Goal: Task Accomplishment & Management: Use online tool/utility

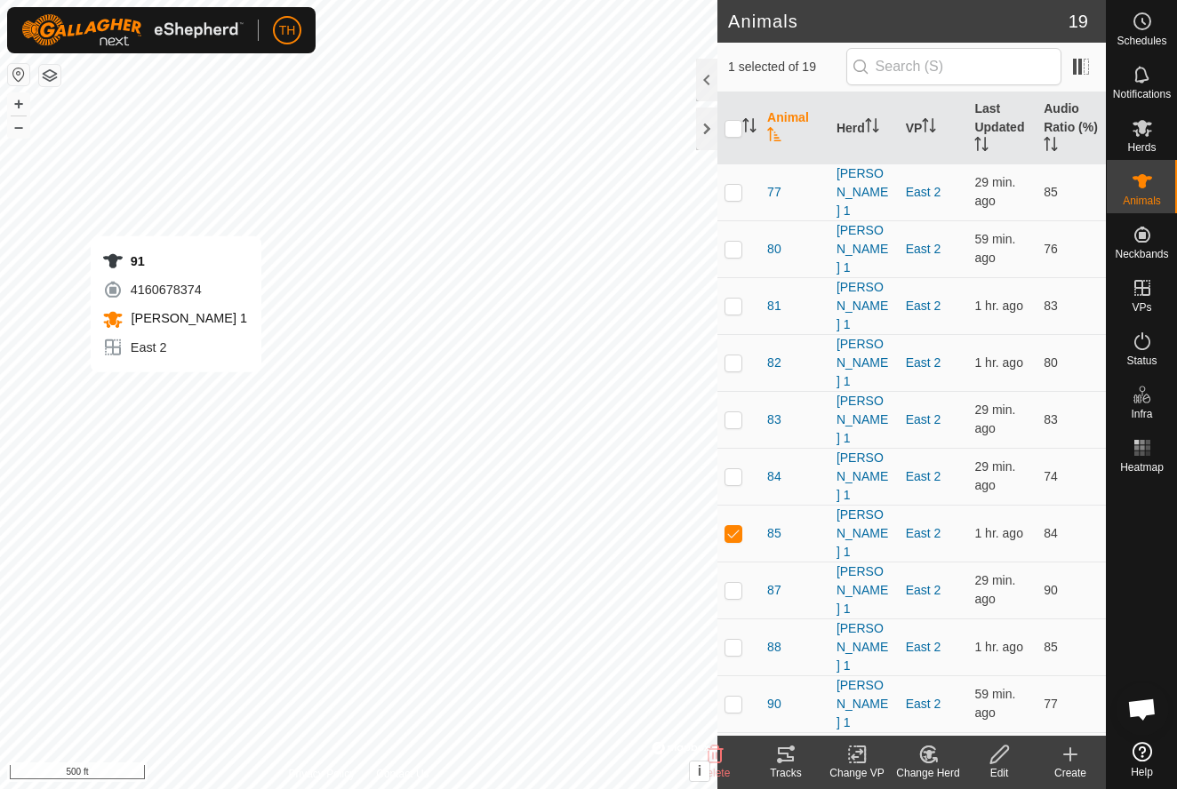
checkbox input "false"
checkbox input "true"
click at [788, 755] on icon at bounding box center [786, 754] width 16 height 14
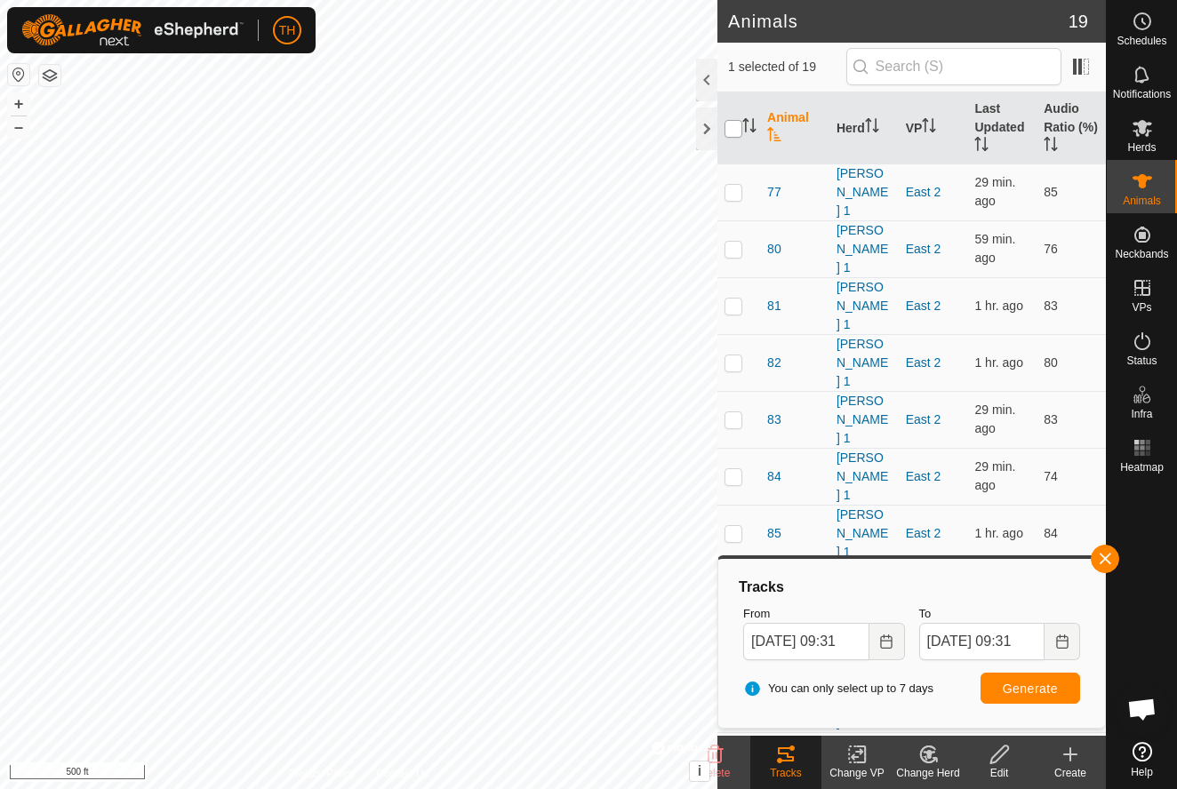
click at [732, 128] on input "checkbox" at bounding box center [733, 129] width 18 height 18
checkbox input "true"
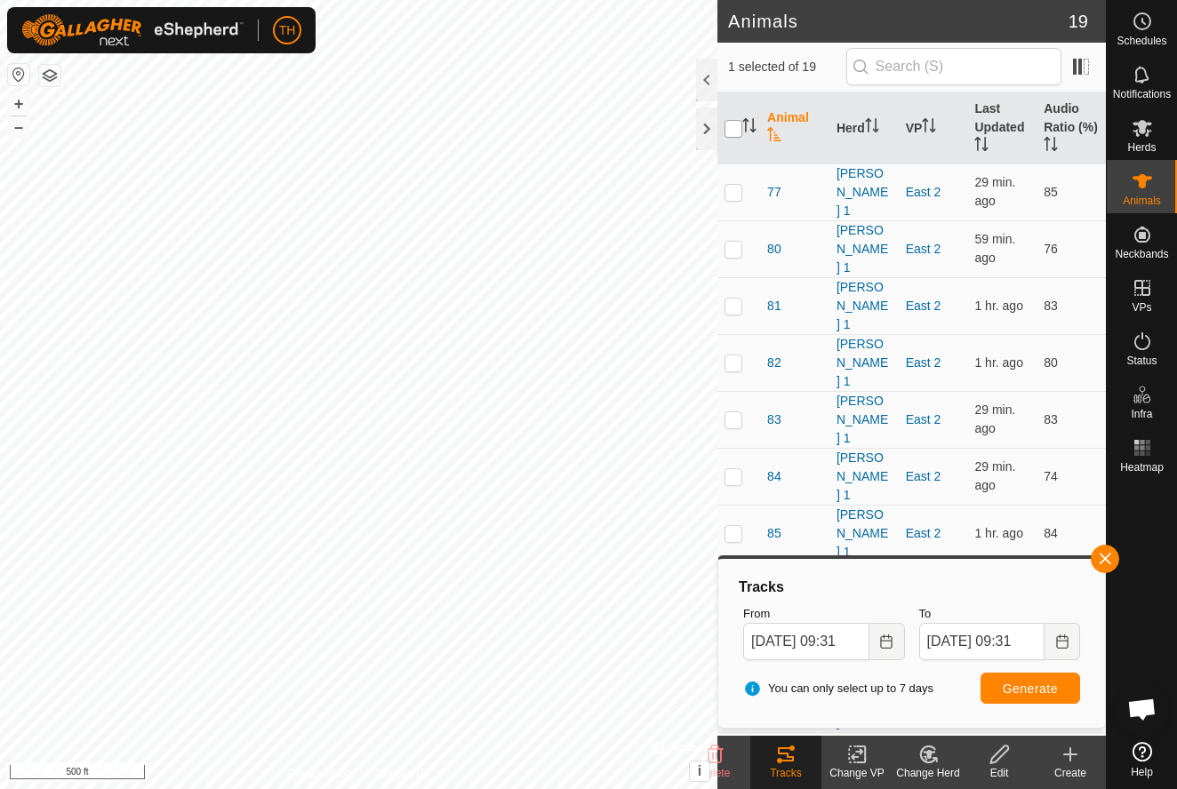
checkbox input "true"
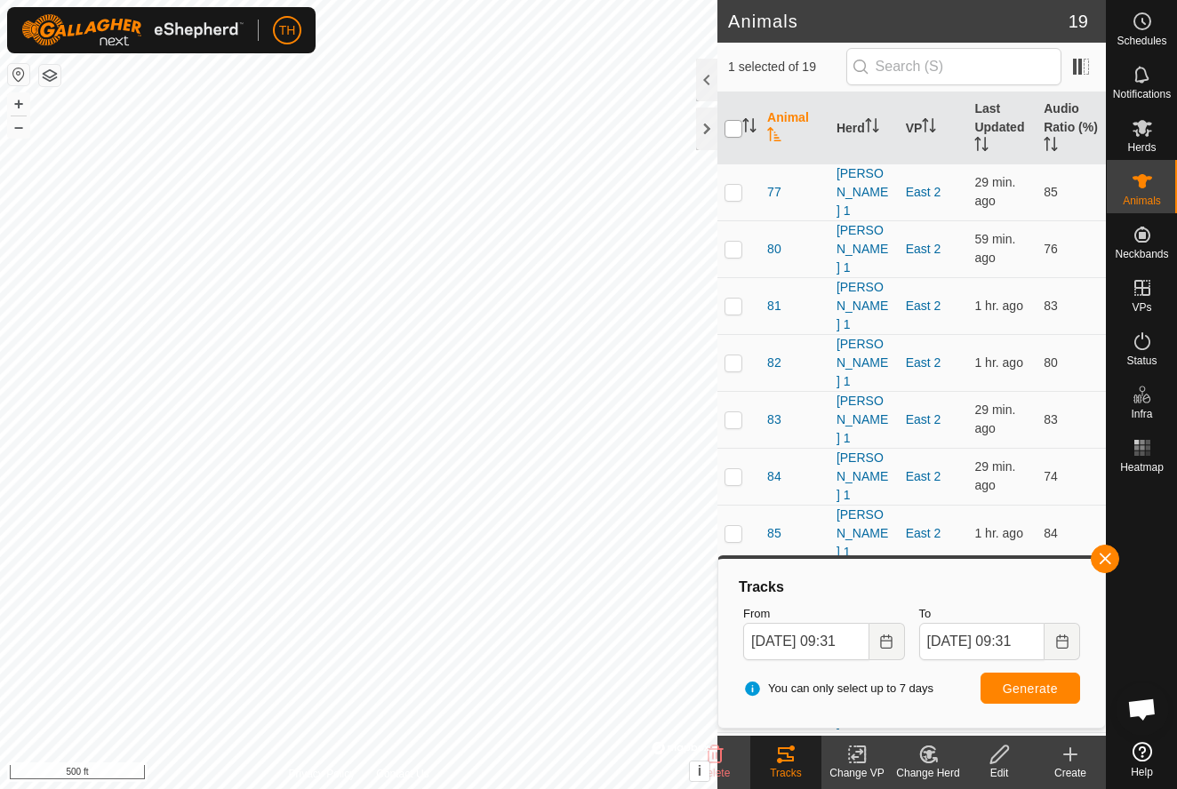
checkbox input "true"
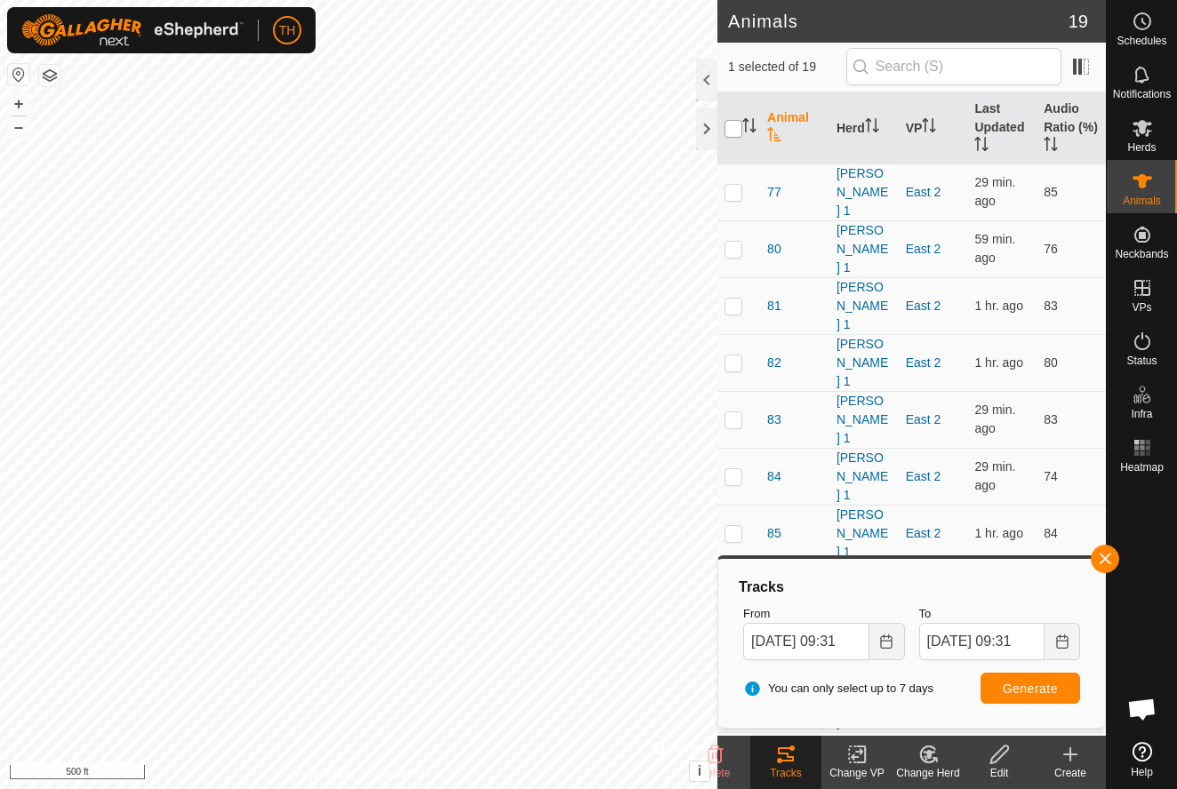
checkbox input "true"
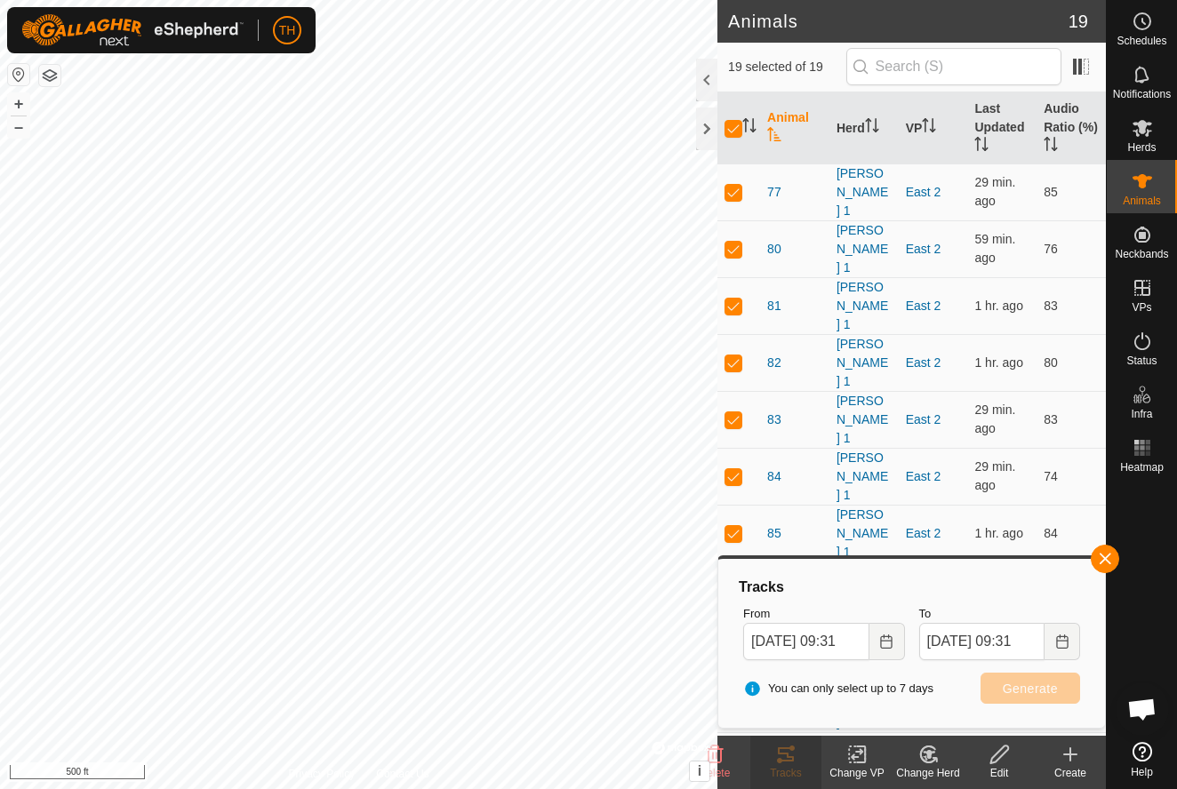
click at [857, 752] on icon at bounding box center [857, 755] width 12 height 12
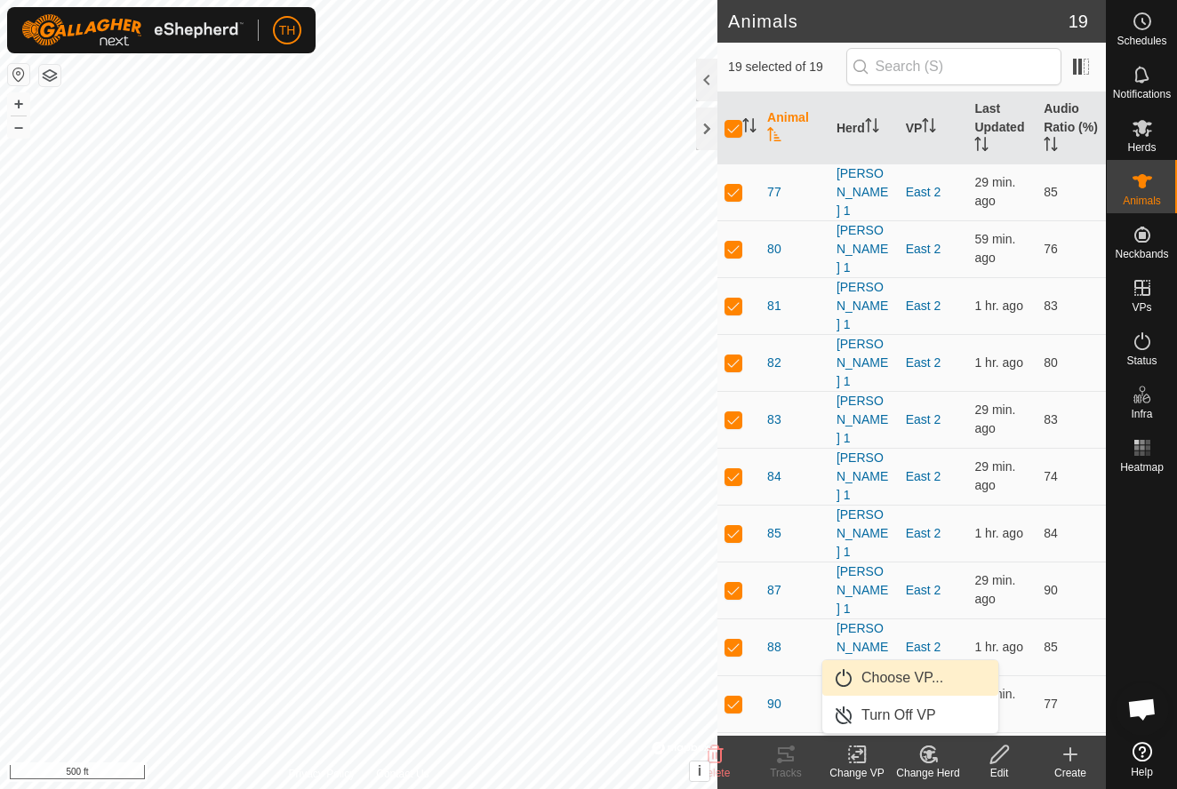
click at [913, 673] on link "Choose VP..." at bounding box center [910, 678] width 176 height 36
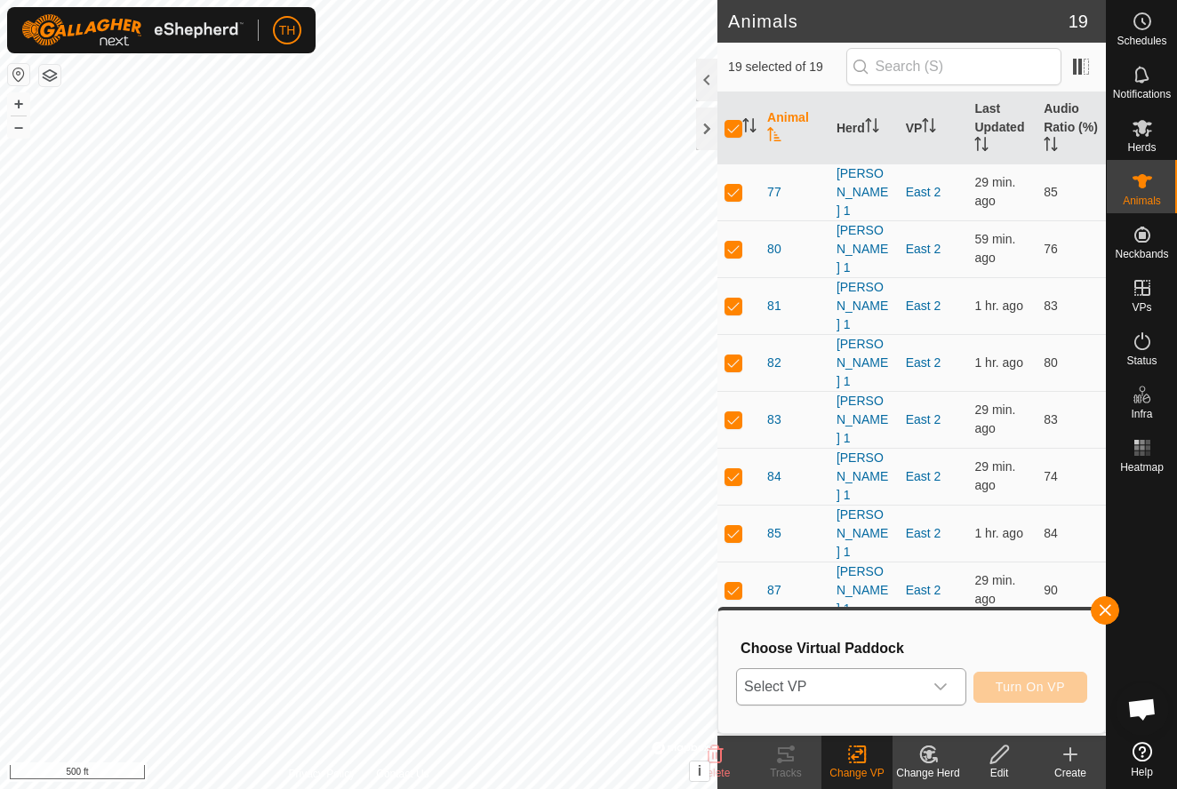
click at [942, 686] on icon "dropdown trigger" at bounding box center [940, 687] width 14 height 14
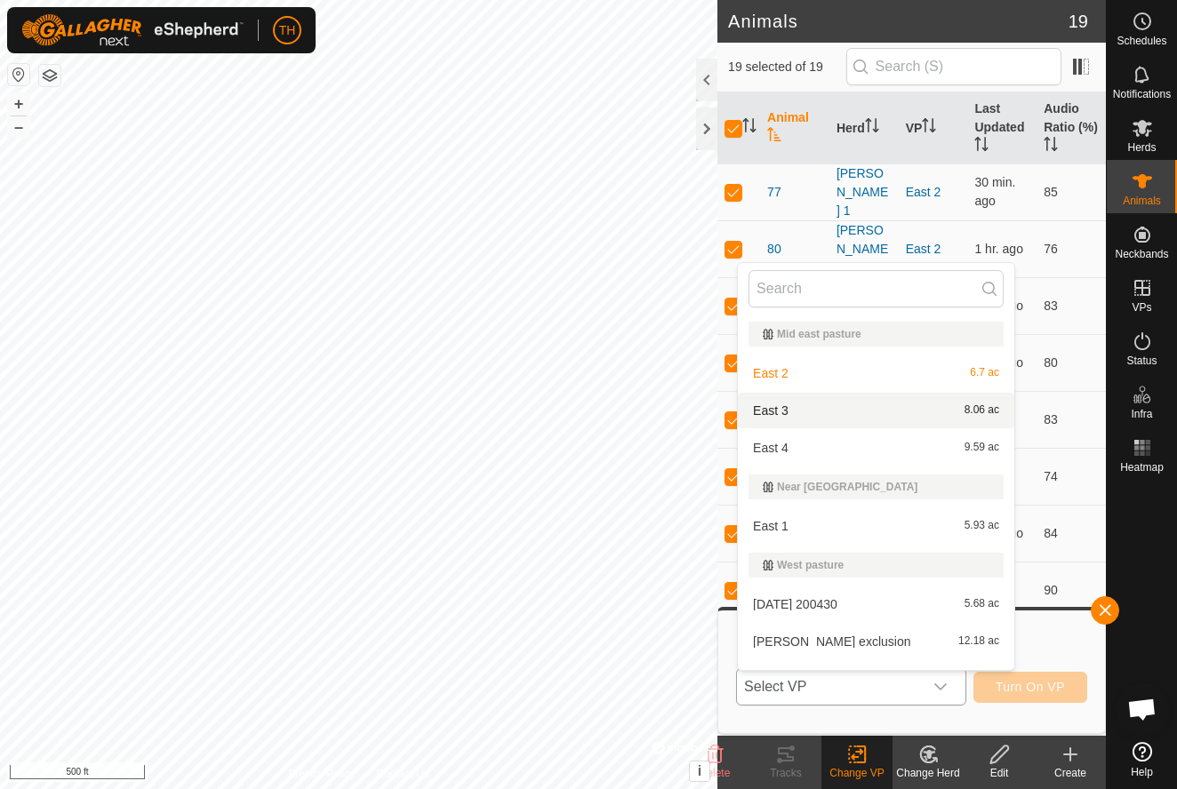
click at [774, 406] on span "East 3" at bounding box center [771, 410] width 36 height 12
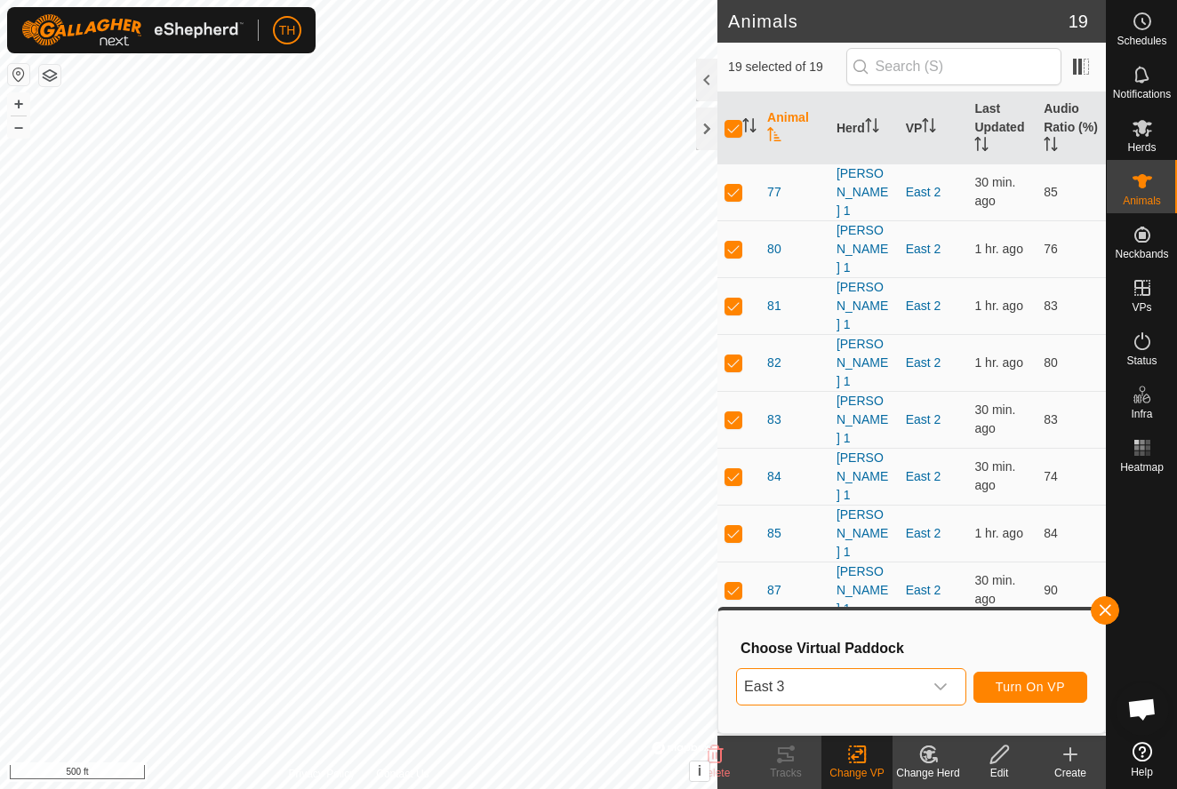
click at [1019, 686] on span "Turn On VP" at bounding box center [1029, 687] width 69 height 14
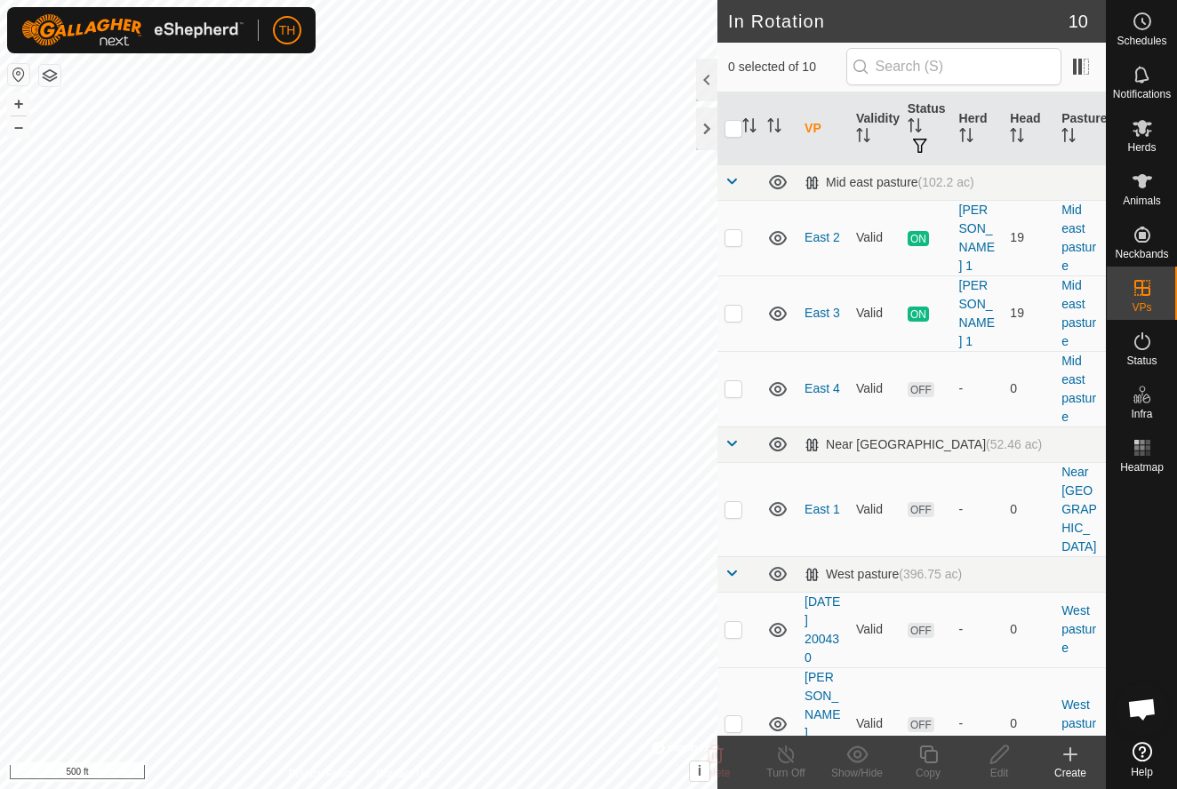
checkbox input "true"
click at [928, 756] on icon at bounding box center [928, 754] width 22 height 21
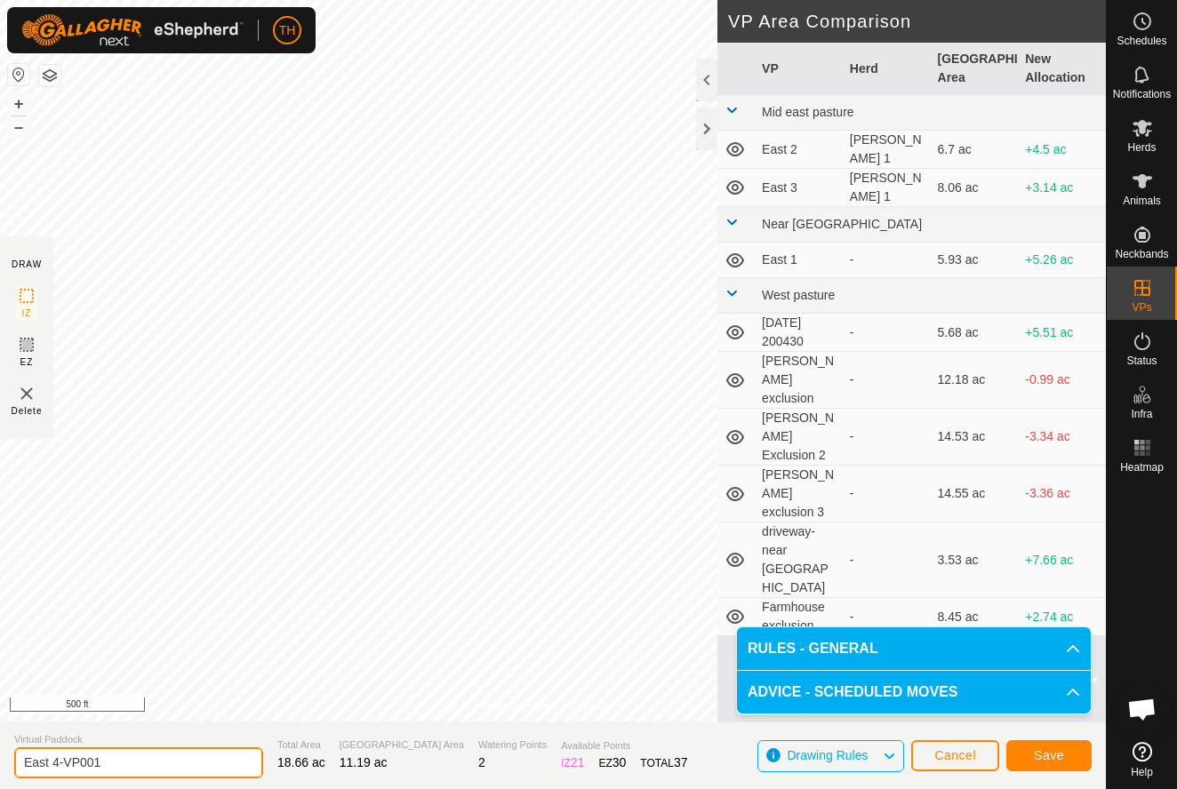
click at [143, 755] on input "East 4-VP001" at bounding box center [138, 762] width 249 height 31
type input "East 5"
click at [1048, 749] on span "Save" at bounding box center [1049, 755] width 30 height 14
